Goal: Communication & Community: Participate in discussion

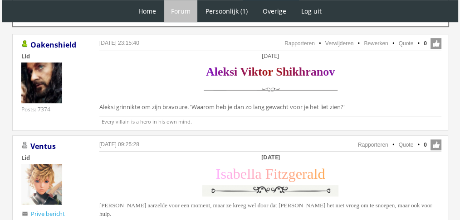
click at [73, 101] on div at bounding box center [53, 84] width 64 height 43
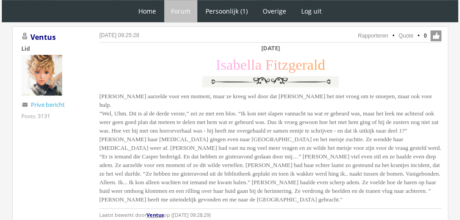
scroll to position [611, 0]
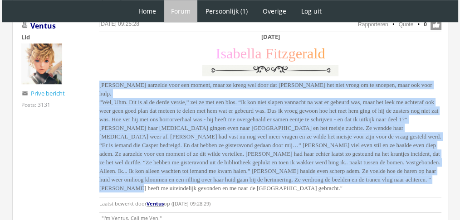
drag, startPoint x: 97, startPoint y: 87, endPoint x: 222, endPoint y: 186, distance: 159.9
click at [222, 186] on div "[DATE] 09:25:28 Rapporteren Quote 0 Acties: Rapporteren Quote [GEOGRAPHIC_DATA]…" at bounding box center [230, 121] width 436 height 213
copy span "Loremips dolorsit amet con adipis, elit se doeiu tem inci utl Etdo mag aliq eni…"
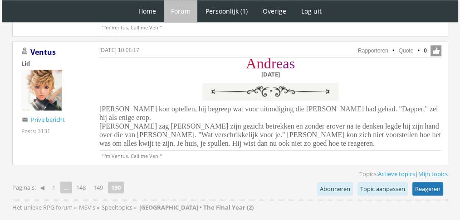
scroll to position [981, 0]
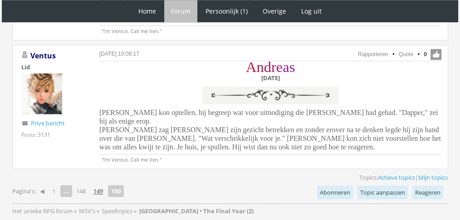
click at [101, 185] on link "149" at bounding box center [98, 191] width 17 height 13
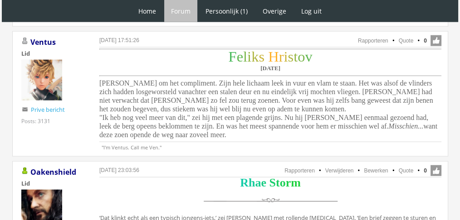
scroll to position [2198, 0]
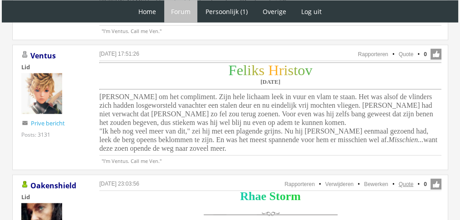
click at [409, 181] on link "Quote" at bounding box center [406, 184] width 15 height 6
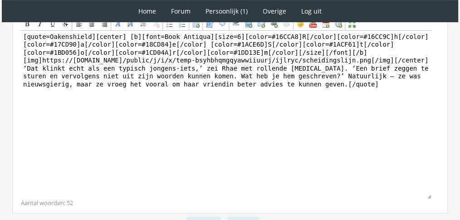
scroll to position [282, 0]
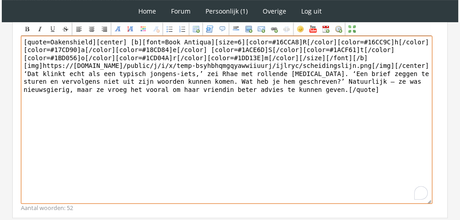
drag, startPoint x: 254, startPoint y: 147, endPoint x: 2, endPoint y: 71, distance: 262.9
click at [2, 71] on div "1 Home Forum Forum index Actieve topics Mijn topics Persoonlijk (1) Profiel Pri…" at bounding box center [230, 1] width 460 height 567
paste textarea "Rhae vergat Isabella’s crush meteen zodra ze opbiechtte wat er vannacht was geb…"
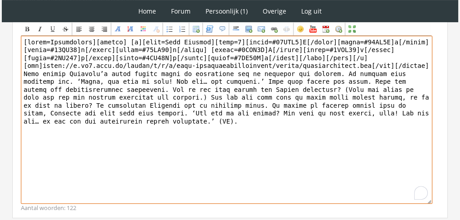
drag, startPoint x: 90, startPoint y: 35, endPoint x: 0, endPoint y: 11, distance: 93.5
click at [0, 11] on div "1 Home Forum Forum index Actieve topics Mijn topics Persoonlijk (1) Profiel Pri…" at bounding box center [230, 1] width 460 height 567
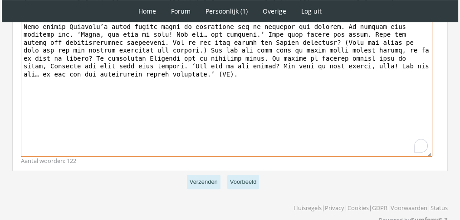
scroll to position [344, 0]
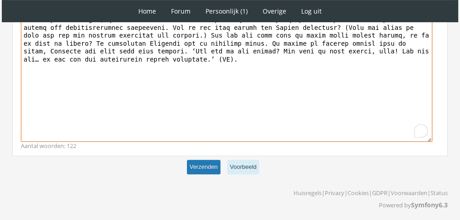
type textarea "[center] [b][font=Book Antiqua][size=6][color=#16CCA8]R[/color][color=#16CC9C]h…"
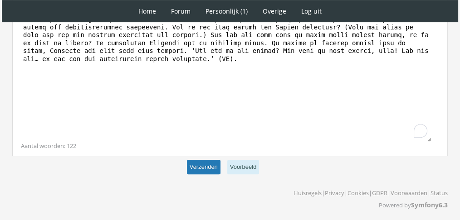
click at [207, 166] on button "Verzenden" at bounding box center [204, 167] width 34 height 15
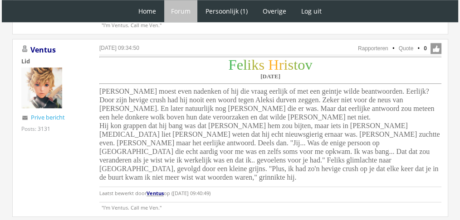
scroll to position [802, 0]
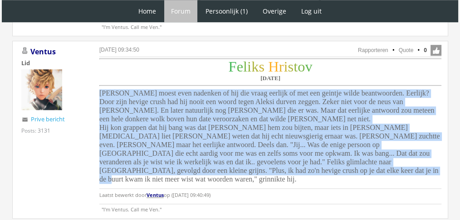
drag, startPoint x: 88, startPoint y: 87, endPoint x: 215, endPoint y: 166, distance: 149.2
click at [215, 166] on div "16 augustus 2025 om 09:34:50 Rapporteren Quote 0 Acties: Rapporteren Quote Vent…" at bounding box center [230, 130] width 436 height 178
copy span "Feliks moest even nadenken of hij die vraag eerlijk of met een geintje wilde be…"
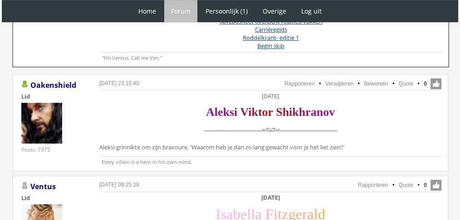
scroll to position [451, 0]
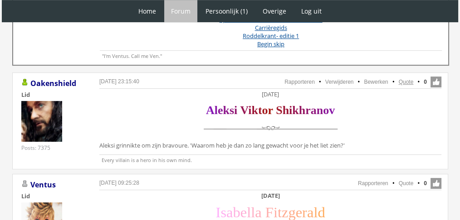
click at [409, 79] on link "Quote" at bounding box center [406, 82] width 15 height 6
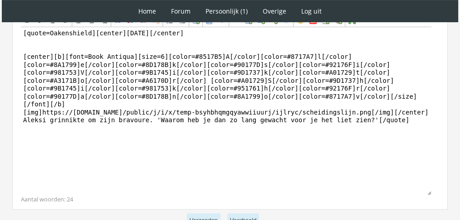
scroll to position [293, 0]
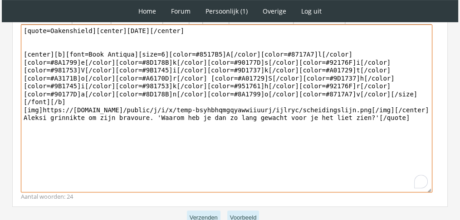
drag, startPoint x: 396, startPoint y: 116, endPoint x: 0, endPoint y: 109, distance: 396.1
paste textarea "‘Dan had me dat niets kunnen schelen,’ antwoordde Aleksi. ‘Maar goed, dat is ma…"
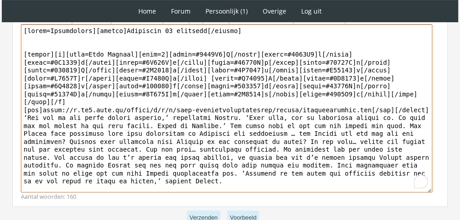
drag, startPoint x: 91, startPoint y: 29, endPoint x: 0, endPoint y: 10, distance: 92.7
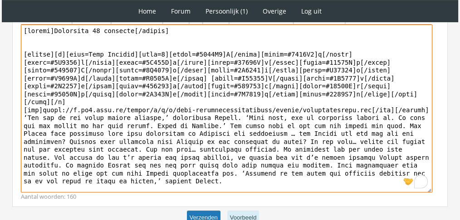
type textarea "[center]Donderdag 25 november[/center] [center][b][font=Book Antiqua][size=6][c…"
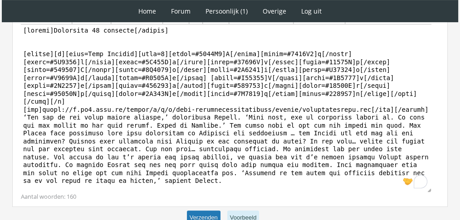
click at [198, 212] on button "Verzenden" at bounding box center [204, 218] width 34 height 15
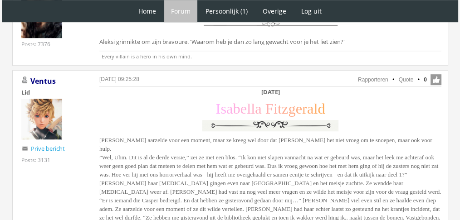
scroll to position [553, 0]
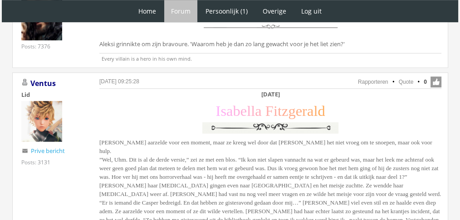
drag, startPoint x: 224, startPoint y: 219, endPoint x: 250, endPoint y: 203, distance: 30.6
click at [250, 203] on span "Isabella aarzelde voor een moment, maar ze kreeg wel door dat Rhae het niet vro…" at bounding box center [270, 194] width 342 height 110
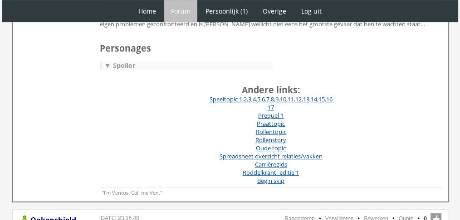
scroll to position [317, 0]
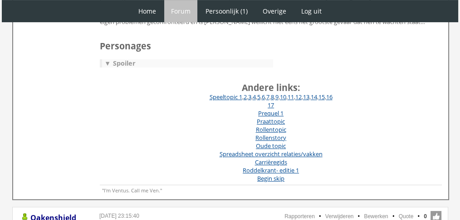
click at [152, 59] on div "▼ Spoiler" at bounding box center [187, 63] width 171 height 8
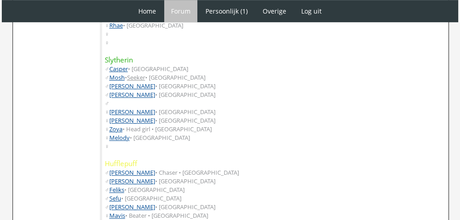
scroll to position [559, 0]
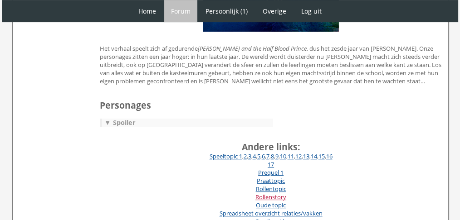
click at [273, 197] on link "Rollenstory" at bounding box center [270, 197] width 31 height 8
click at [270, 187] on link "Rollentopic" at bounding box center [271, 189] width 30 height 8
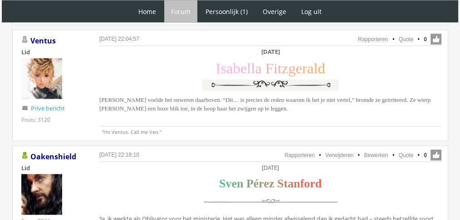
scroll to position [1748, 0]
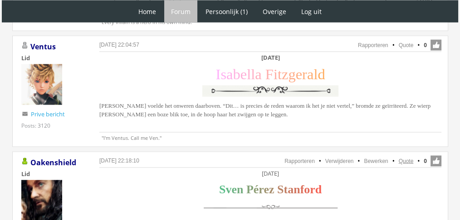
click at [411, 158] on link "Quote" at bounding box center [406, 161] width 15 height 6
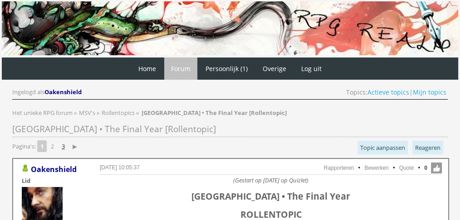
click at [67, 147] on link "3" at bounding box center [63, 146] width 10 height 13
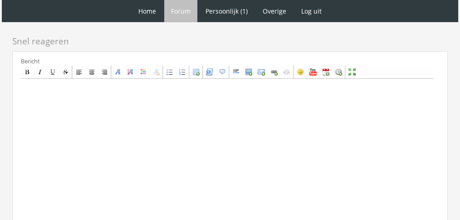
scroll to position [3004, 0]
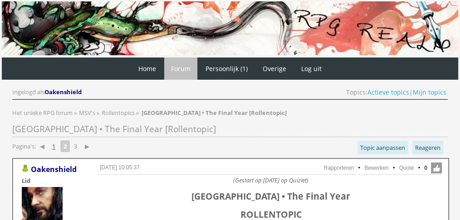
click at [52, 144] on link "1" at bounding box center [54, 146] width 10 height 13
click at [54, 146] on link "2" at bounding box center [52, 146] width 10 height 13
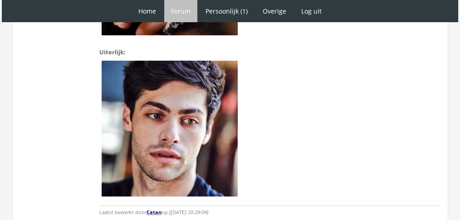
scroll to position [6987, 0]
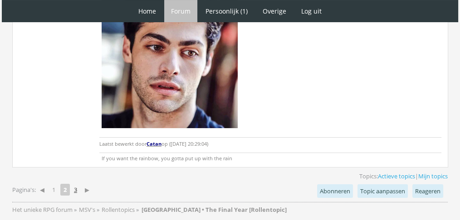
click at [78, 184] on link "3" at bounding box center [75, 190] width 10 height 13
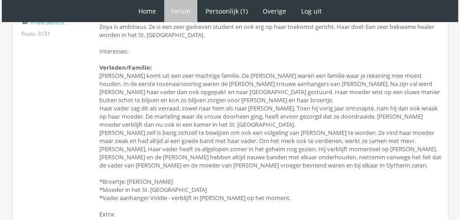
scroll to position [2695, 0]
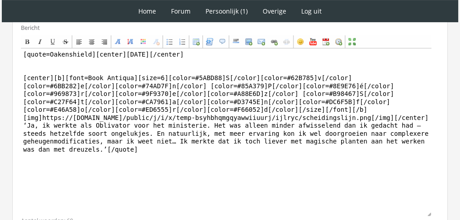
scroll to position [289, 0]
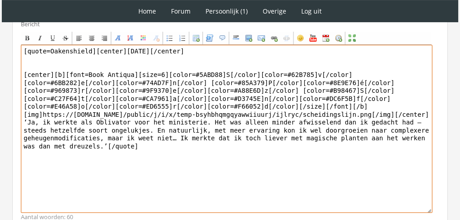
click at [47, 128] on textarea "[quote=Oakenshield][center]Zaterdag 27 november[/center] [center][b][font=Book …" at bounding box center [226, 129] width 411 height 168
paste textarea "…’ Sven voelde zijn keel branden. Andreas’ hand voelde zwaar op de zijne – maar…"
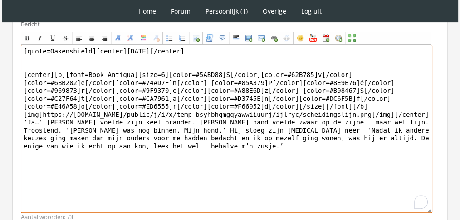
drag, startPoint x: 91, startPoint y: 48, endPoint x: 0, endPoint y: 45, distance: 91.2
click at [0, 45] on div "1 Home Forum Forum index Actieve topics Mijn topics Persoonlijk (1) Profiel Pri…" at bounding box center [230, 2] width 460 height 583
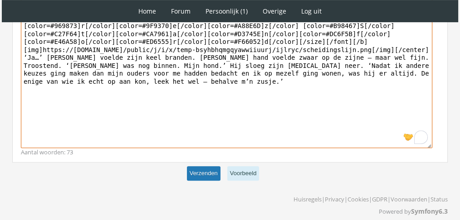
type textarea "[center]Zaterdag 27 november[/center] [center][b][font=Book Antiqua][size=6][co…"
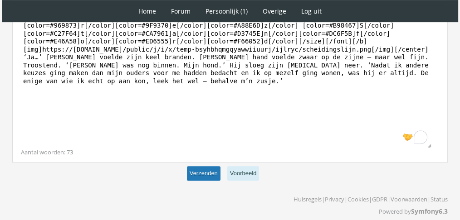
scroll to position [354, 0]
click at [211, 170] on button "Verzenden" at bounding box center [204, 173] width 34 height 15
